Goal: Check status: Check status

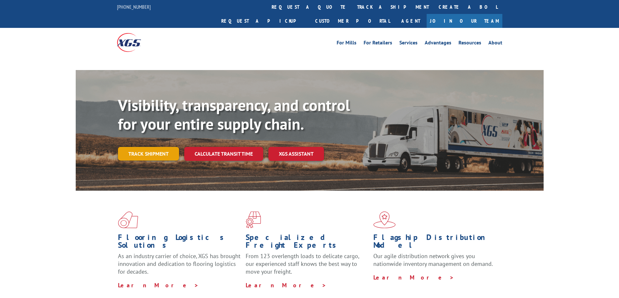
click at [145, 147] on link "Track shipment" at bounding box center [148, 154] width 61 height 14
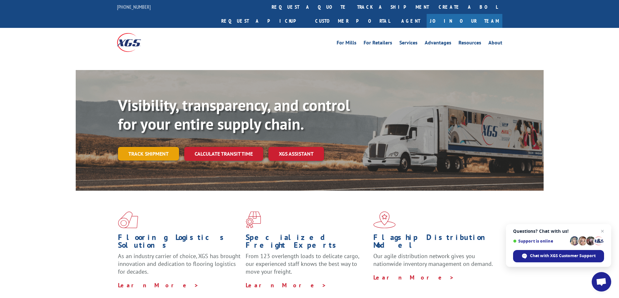
click at [139, 147] on link "Track shipment" at bounding box center [148, 154] width 61 height 14
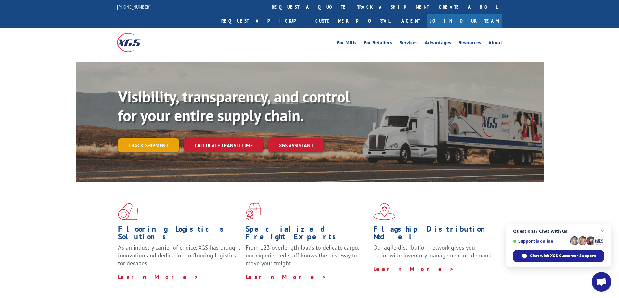
click at [160, 139] on link "Track shipment" at bounding box center [148, 146] width 61 height 14
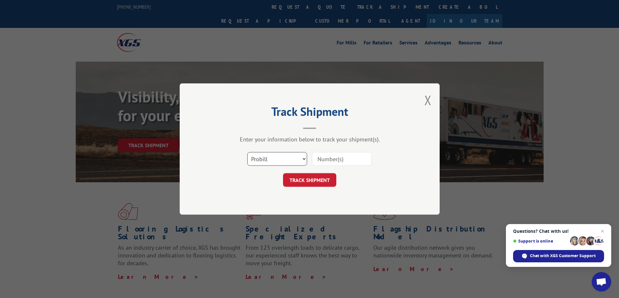
click at [253, 153] on select "Select category... Probill BOL PO" at bounding box center [277, 159] width 60 height 14
select select "bol"
click at [247, 152] on select "Select category... Probill BOL PO" at bounding box center [277, 159] width 60 height 14
drag, startPoint x: 331, startPoint y: 161, endPoint x: 348, endPoint y: 166, distance: 18.2
click at [331, 161] on input at bounding box center [342, 159] width 60 height 14
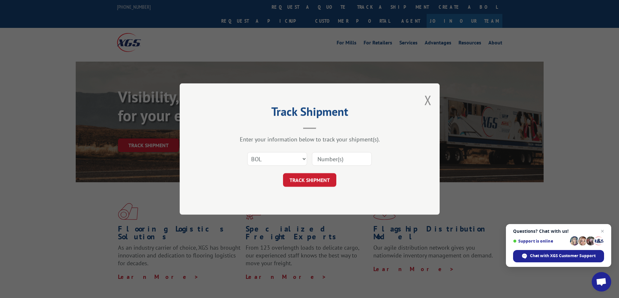
paste input "6402680"
type input "6402680"
click at [303, 180] on button "TRACK SHIPMENT" at bounding box center [309, 180] width 53 height 14
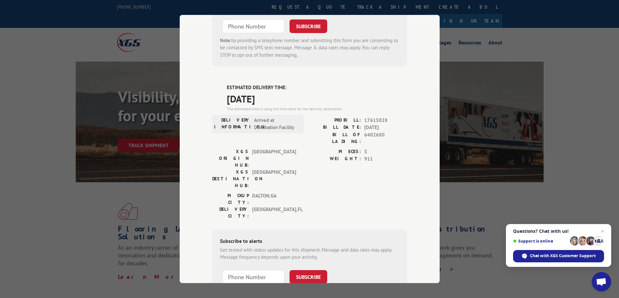
scroll to position [224, 0]
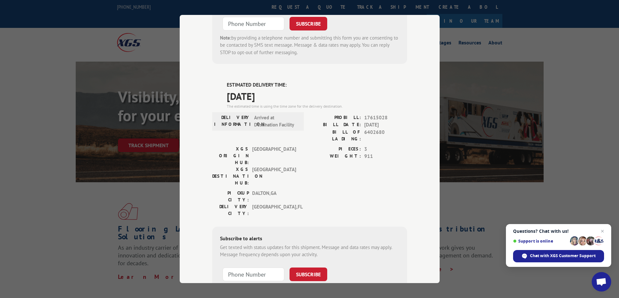
click at [557, 105] on div "Track Shipment ESTIMATED DELIVERY TIME: Please contact customer service: [PHONE…" at bounding box center [309, 149] width 619 height 298
